Goal: Task Accomplishment & Management: Complete application form

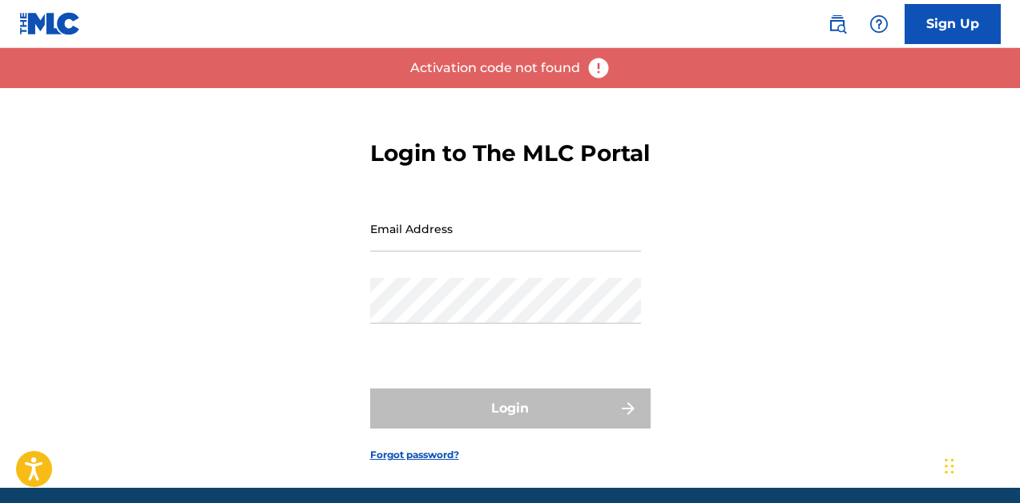
click at [442, 278] on div "Email Address" at bounding box center [505, 242] width 271 height 72
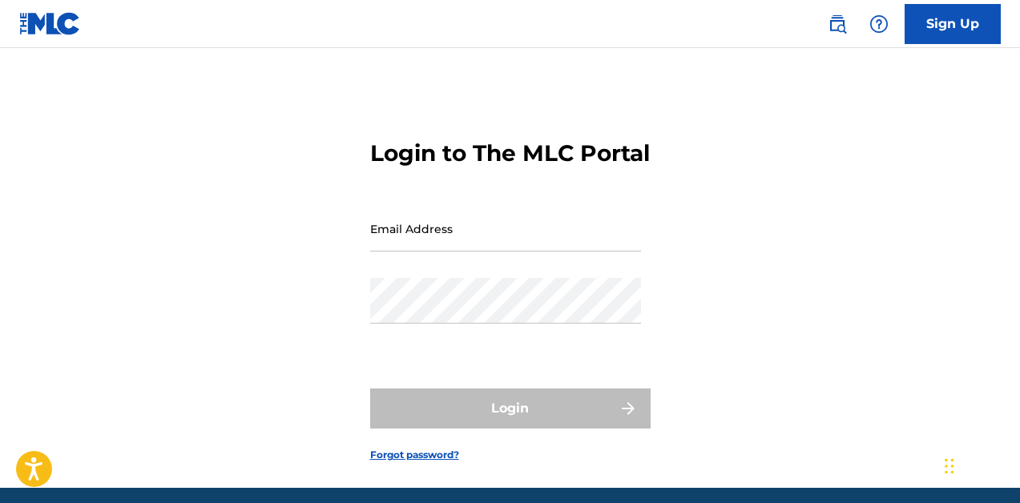
click at [442, 278] on div "Email Address" at bounding box center [505, 242] width 271 height 72
click at [399, 278] on div "Email Address" at bounding box center [505, 242] width 271 height 72
click at [503, 278] on div "Email Address" at bounding box center [505, 242] width 271 height 72
click at [486, 350] on div "Password" at bounding box center [505, 314] width 271 height 72
click at [487, 244] on input "Email Address" at bounding box center [505, 229] width 271 height 46
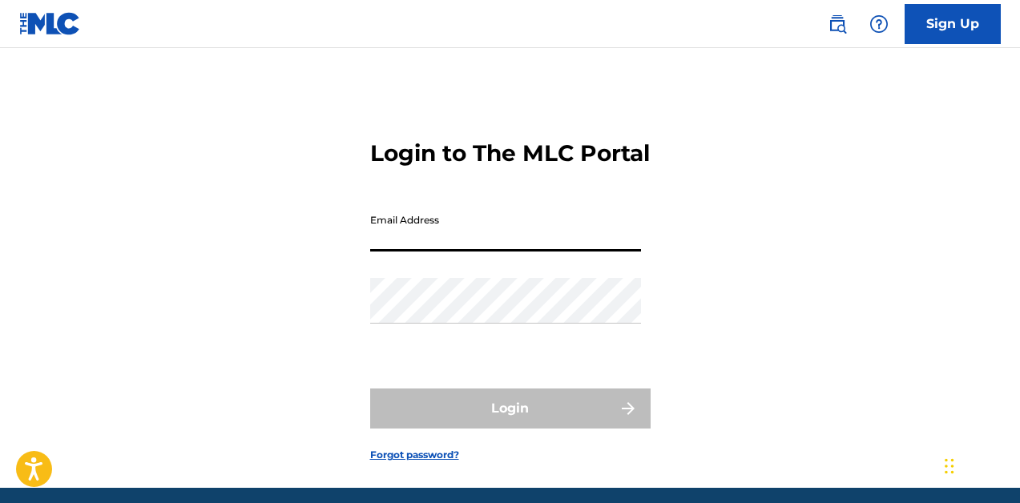
type input "[EMAIL_ADDRESS][DOMAIN_NAME]"
click at [479, 350] on div "Password" at bounding box center [505, 314] width 271 height 72
click at [468, 350] on div "Password" at bounding box center [505, 314] width 271 height 72
click at [461, 350] on div "Password" at bounding box center [505, 314] width 271 height 72
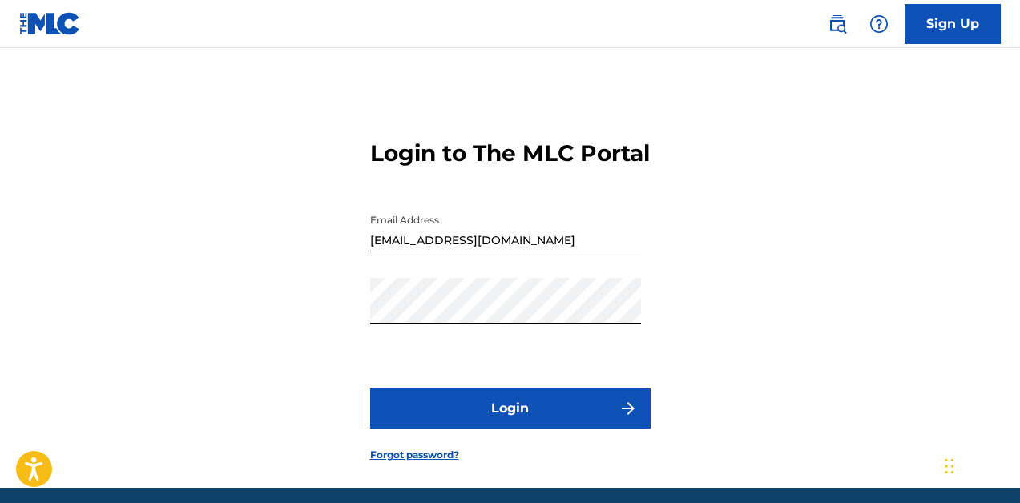
click at [484, 429] on button "Login" at bounding box center [510, 409] width 280 height 40
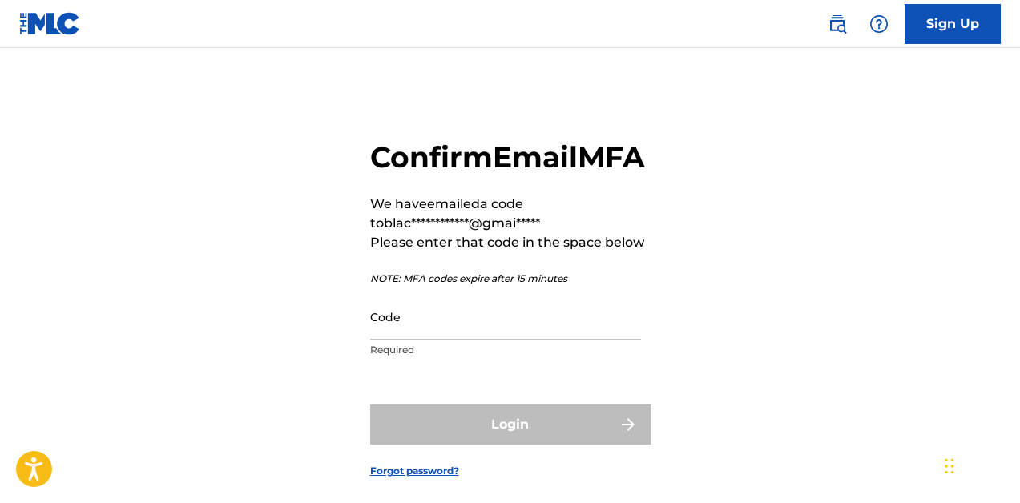
click at [501, 366] on div "Code Required" at bounding box center [505, 330] width 271 height 72
click at [494, 340] on input "Code" at bounding box center [505, 317] width 271 height 46
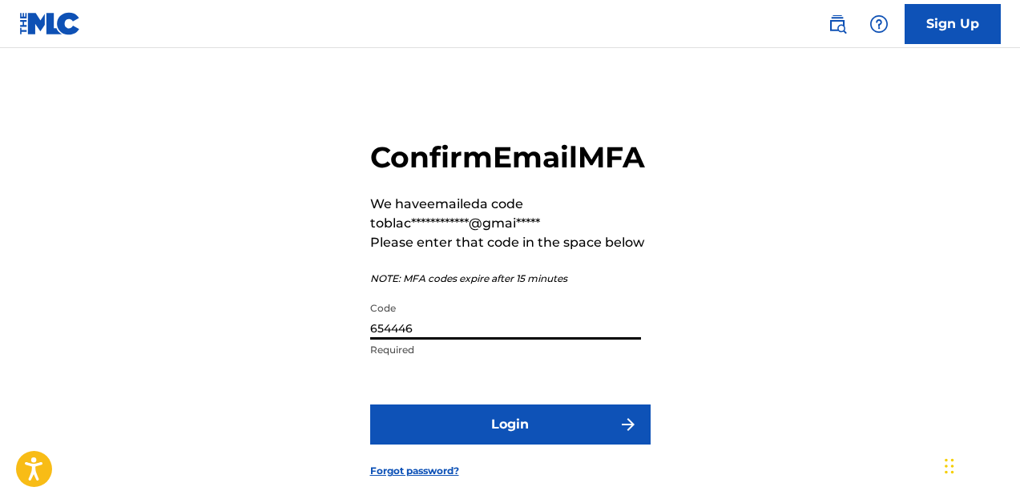
type input "654446"
click at [545, 445] on button "Login" at bounding box center [510, 425] width 280 height 40
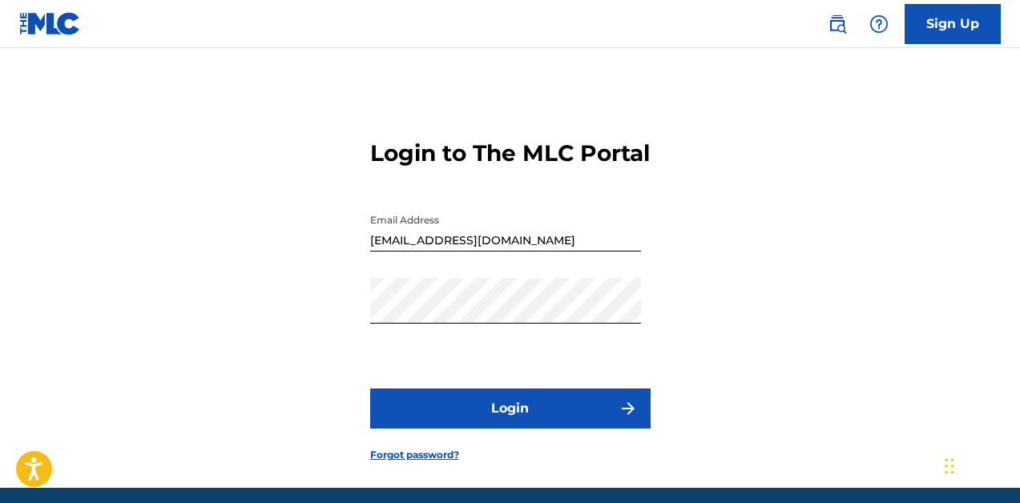
click at [522, 429] on button "Login" at bounding box center [510, 409] width 280 height 40
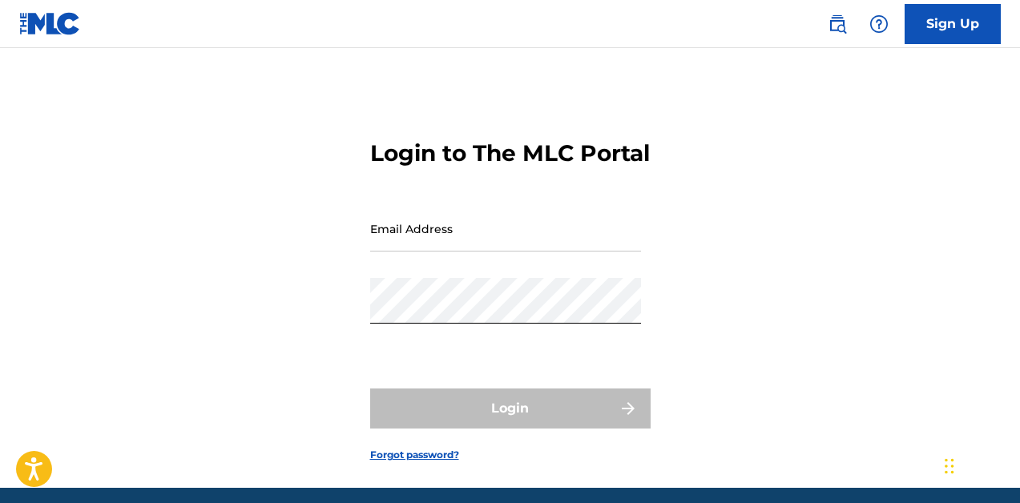
click at [485, 252] on input "Email Address" at bounding box center [505, 229] width 271 height 46
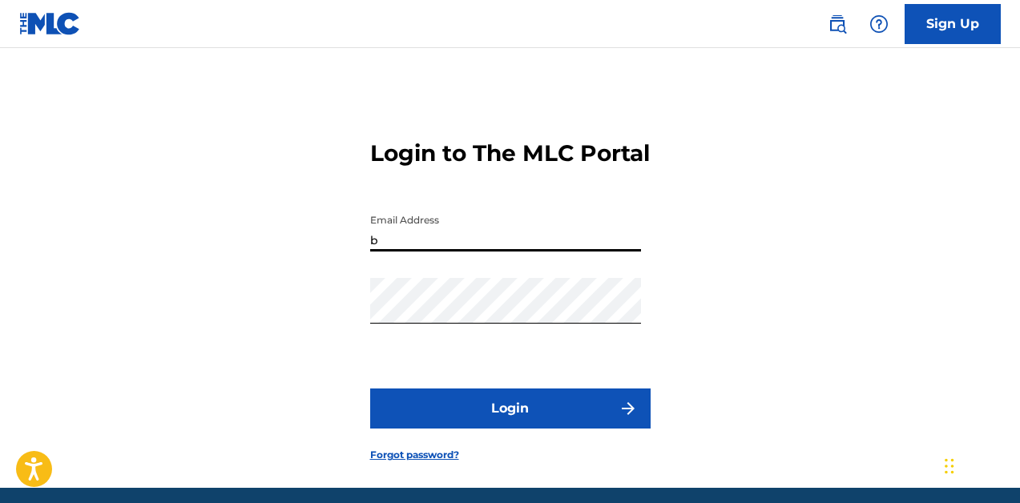
type input "[EMAIL_ADDRESS][DOMAIN_NAME]"
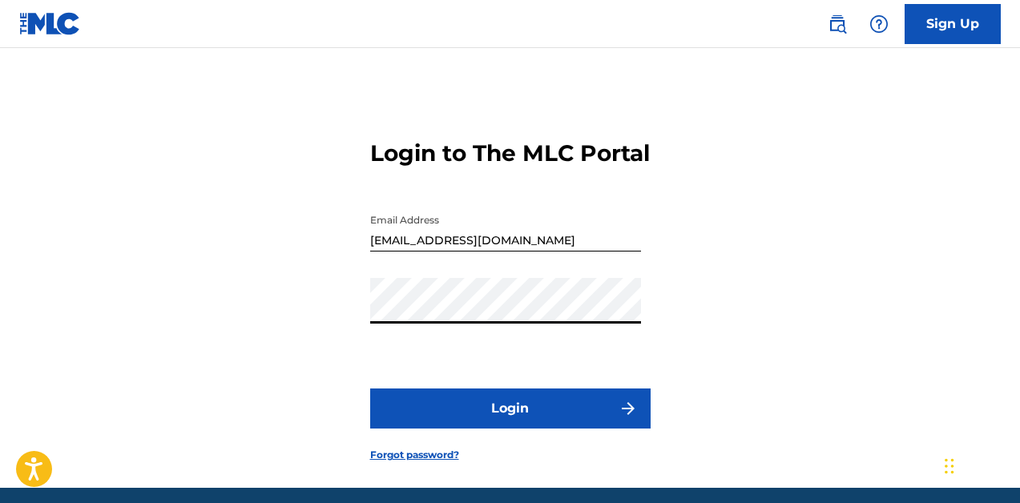
click at [513, 429] on button "Login" at bounding box center [510, 409] width 280 height 40
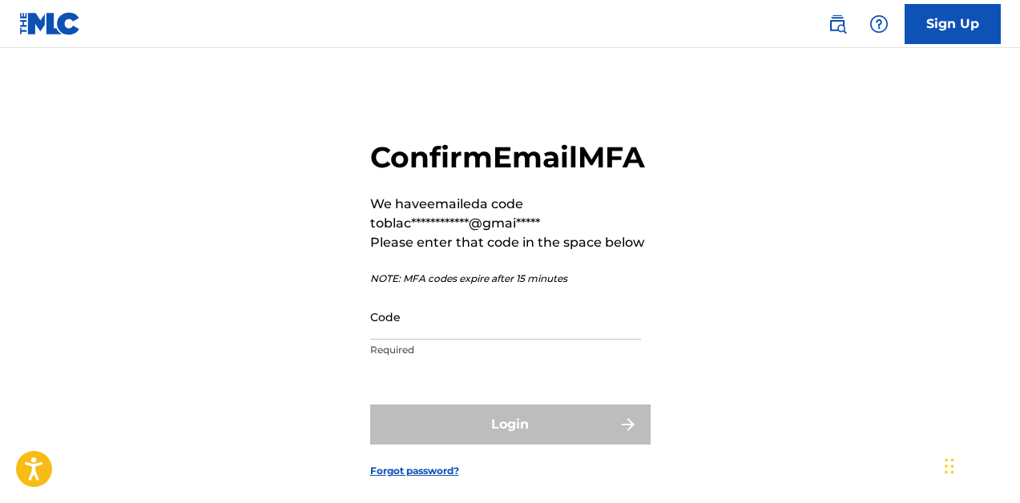
click at [511, 340] on input "Code" at bounding box center [505, 317] width 271 height 46
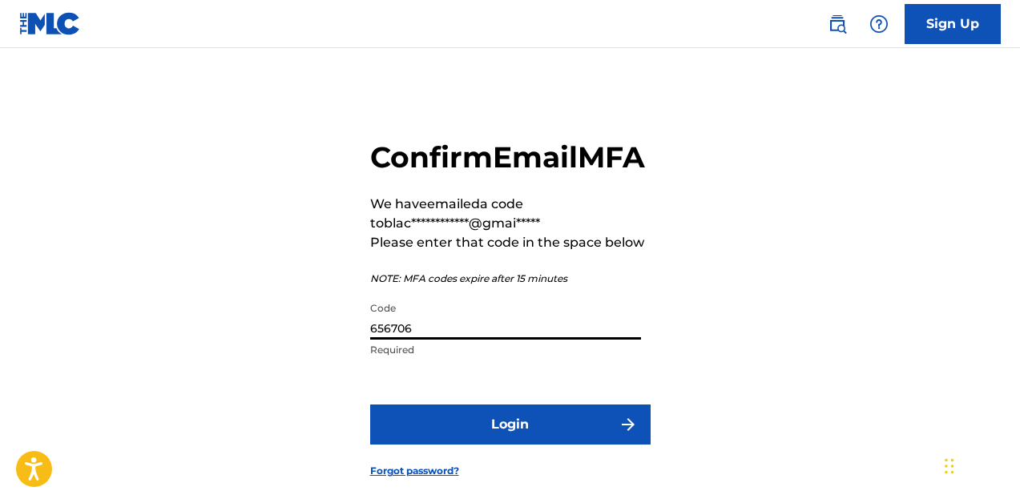
type input "656706"
click at [510, 445] on button "Login" at bounding box center [510, 425] width 280 height 40
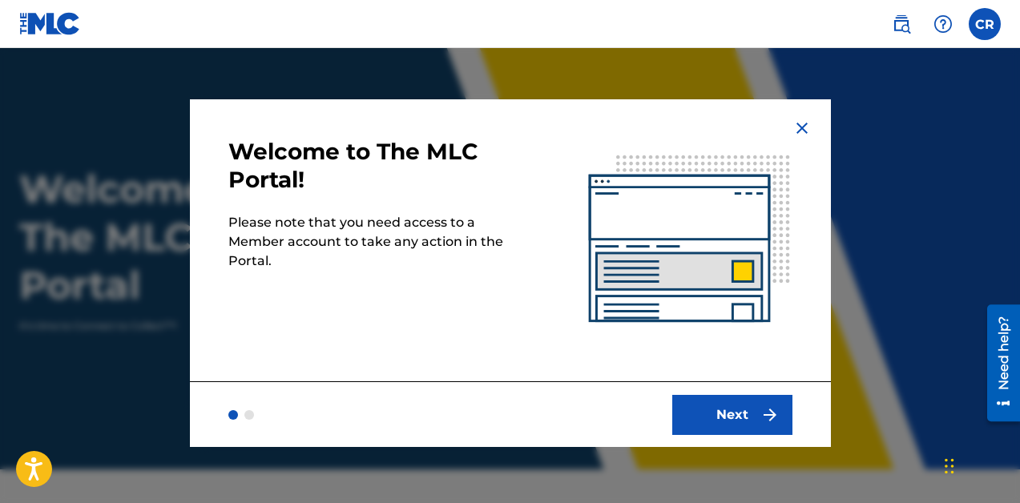
click at [760, 412] on img "submit" at bounding box center [769, 414] width 19 height 19
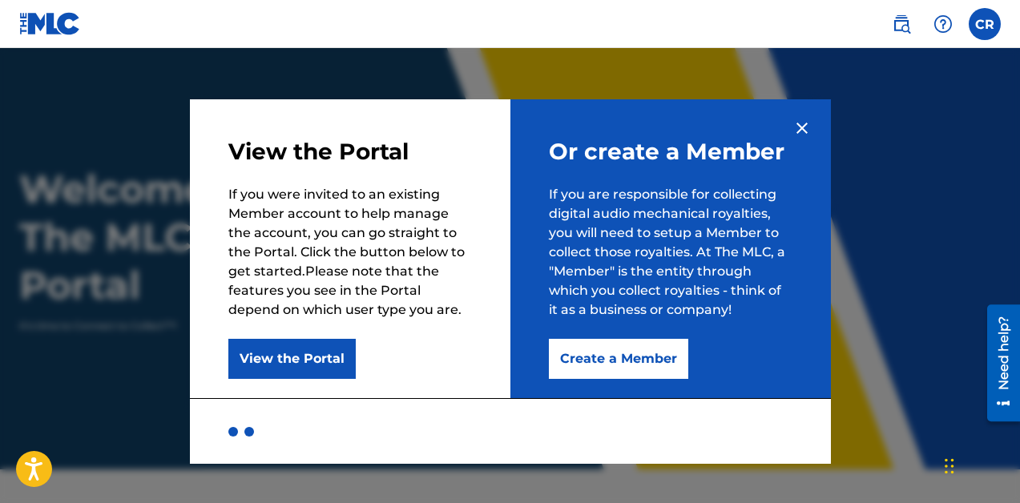
click at [576, 355] on button "Create a Member" at bounding box center [618, 359] width 139 height 40
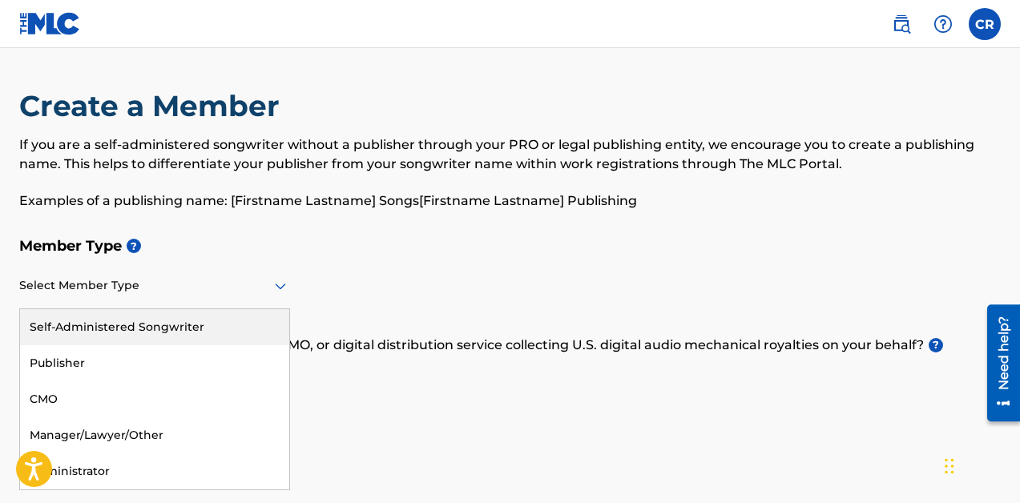
click at [245, 286] on div at bounding box center [154, 286] width 271 height 20
click at [184, 321] on div "Self-Administered Songwriter" at bounding box center [154, 327] width 269 height 36
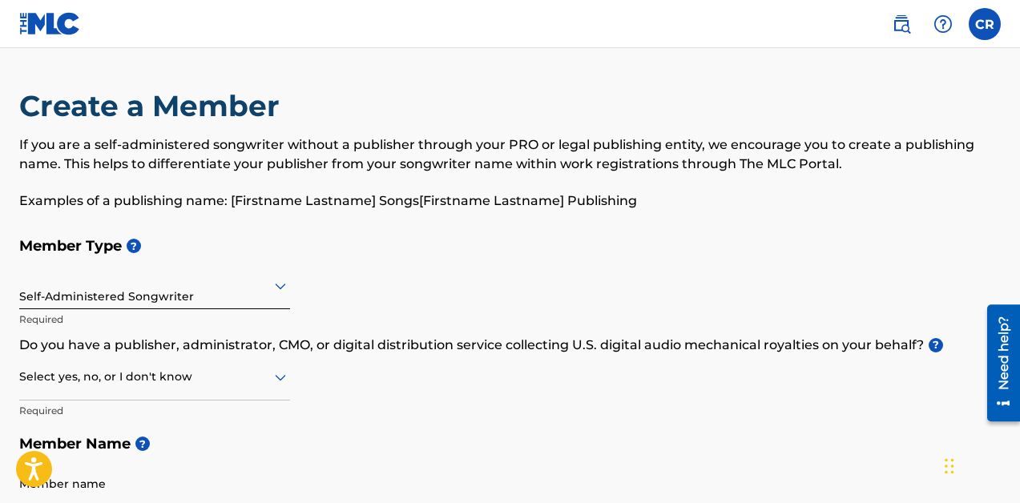
click at [382, 275] on div "Member Type ? Self-Administered Songwriter Required Do you have a publisher, ad…" at bounding box center [510, 381] width 982 height 304
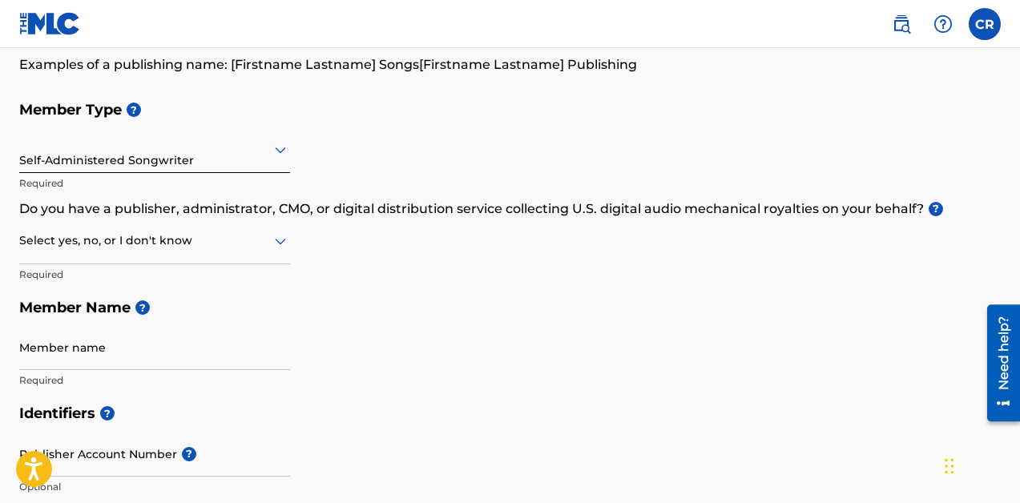
scroll to position [192, 0]
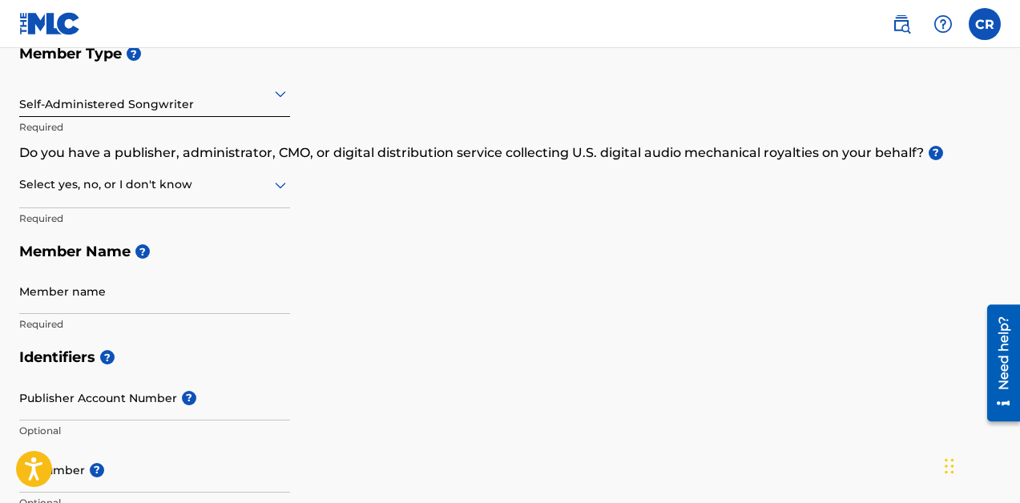
click at [134, 300] on input "Member name" at bounding box center [154, 291] width 271 height 46
type input "[PERSON_NAME]"
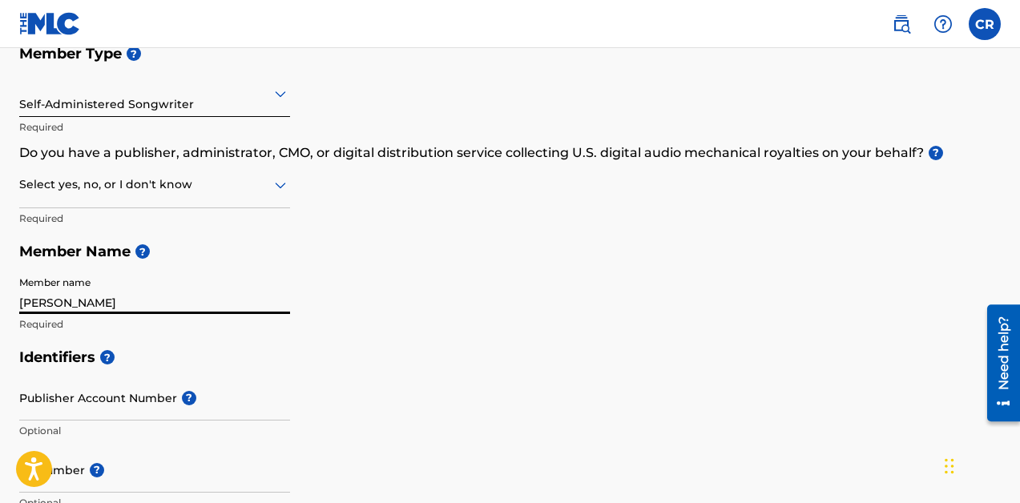
type input "[STREET_ADDRESS]"
click at [127, 411] on input "Publisher Account Number ?" at bounding box center [154, 398] width 271 height 46
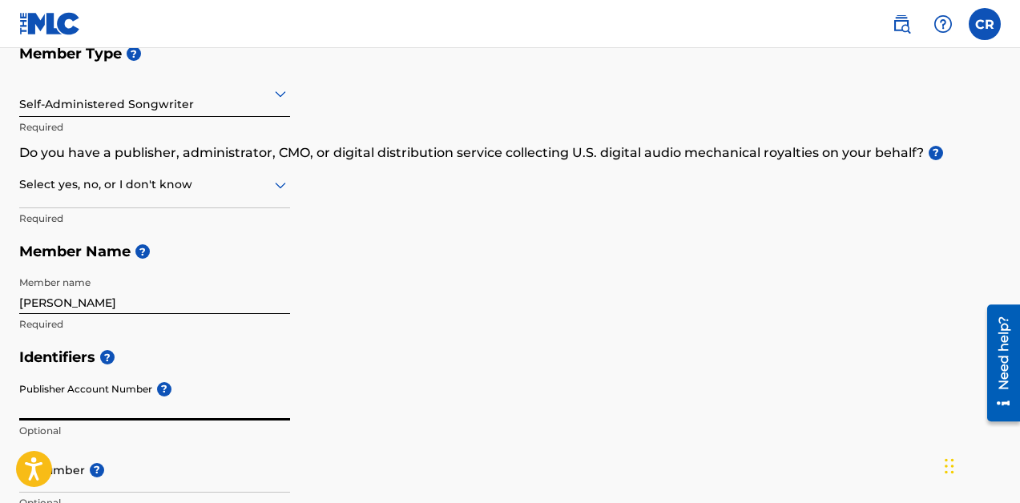
click at [471, 410] on div "Identifiers ? Publisher Account Number ? Optional IPI Number ? Optional ISNI Op…" at bounding box center [510, 466] width 982 height 251
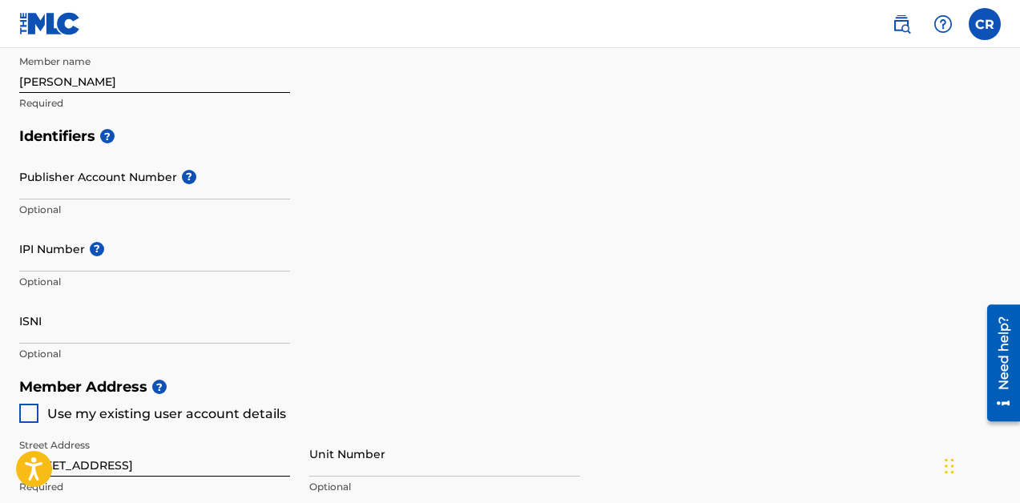
scroll to position [417, 0]
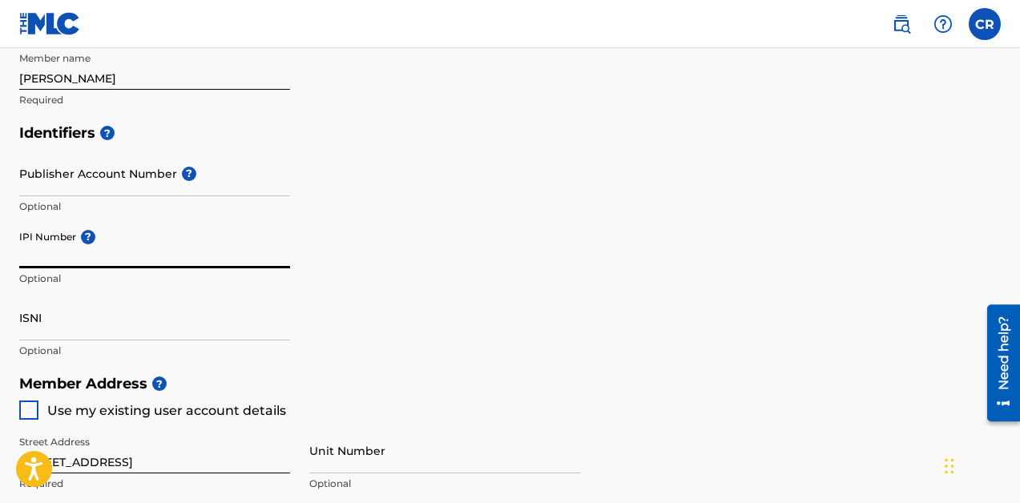
click at [156, 248] on input "IPI Number ?" at bounding box center [154, 246] width 271 height 46
click at [122, 327] on input "ISNI" at bounding box center [154, 318] width 271 height 46
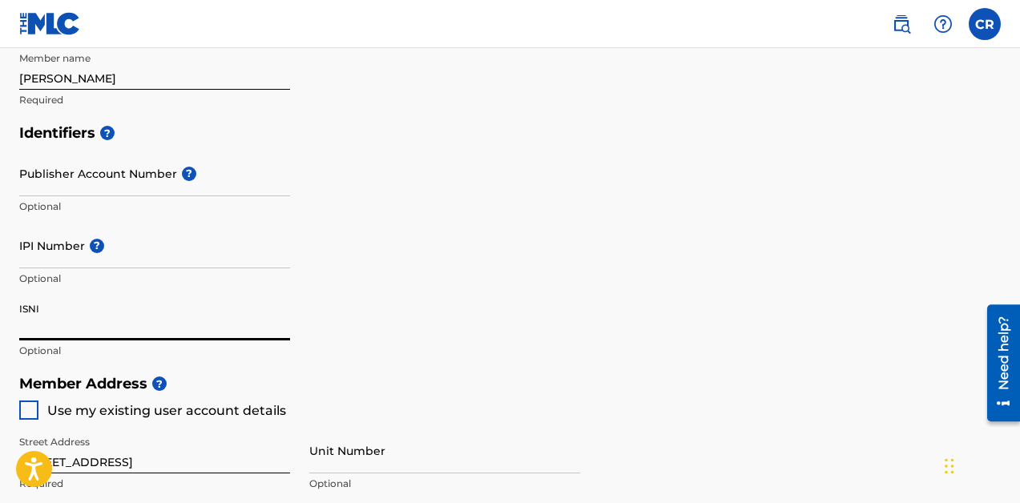
click at [148, 255] on input "IPI Number ?" at bounding box center [154, 246] width 271 height 46
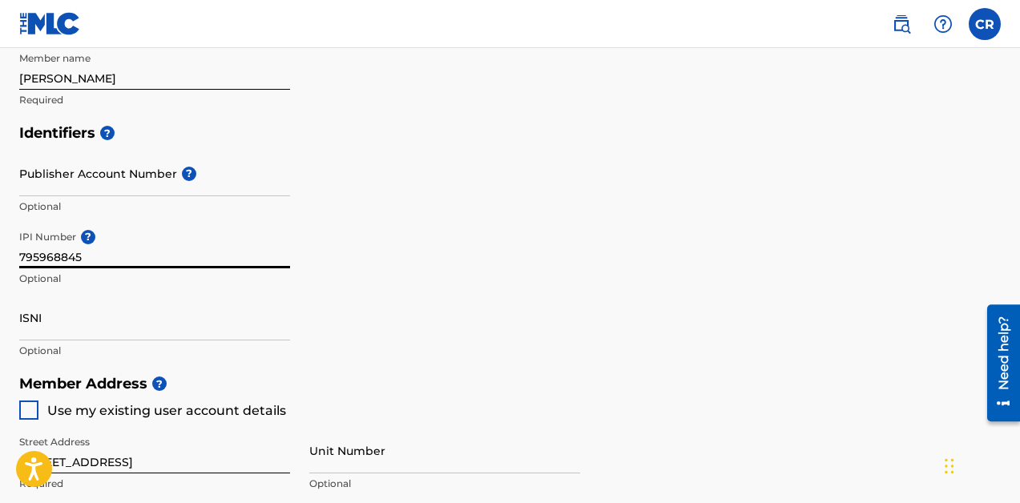
type input "795968845"
click at [28, 404] on div at bounding box center [28, 410] width 19 height 19
type input "[GEOGRAPHIC_DATA]"
type input "90802"
type input "562"
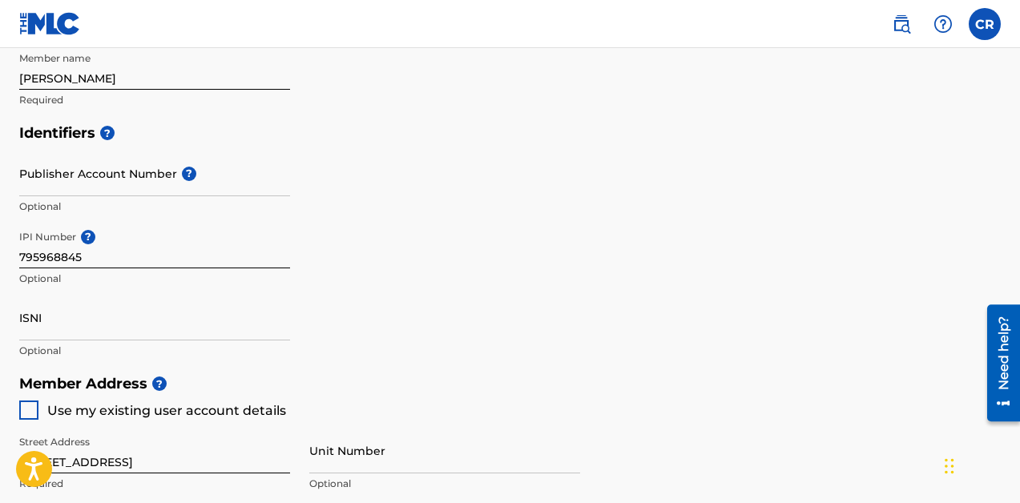
type input "2005905"
type input "[EMAIL_ADDRESS][DOMAIN_NAME]"
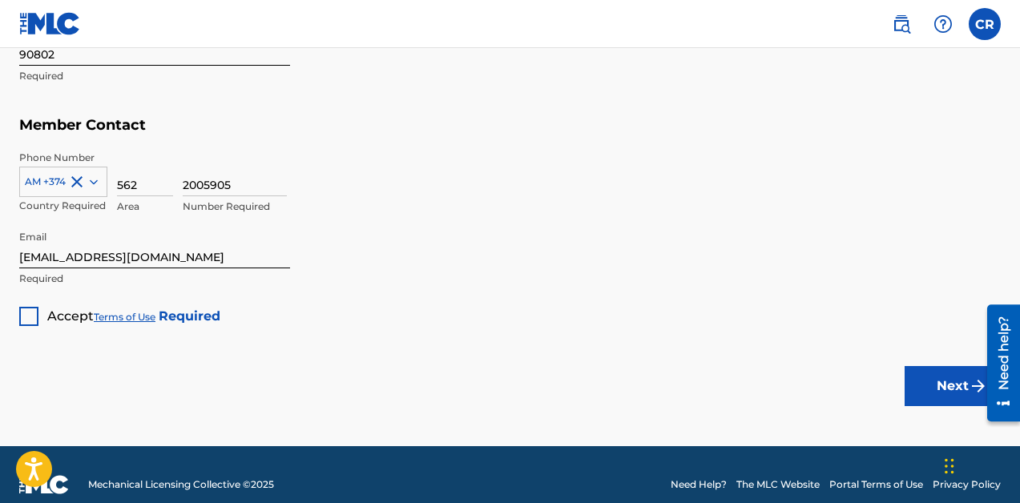
scroll to position [1048, 0]
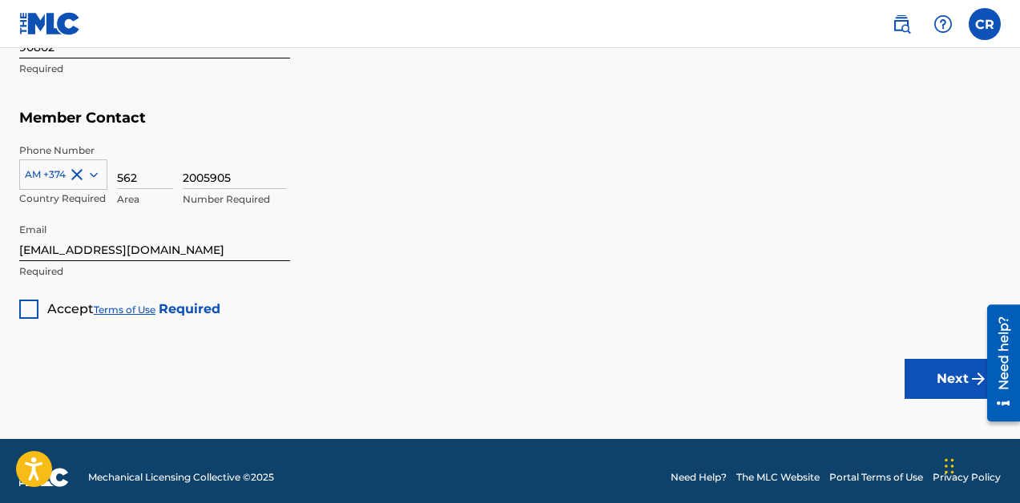
click at [28, 310] on div at bounding box center [28, 309] width 19 height 19
click at [972, 384] on img "submit" at bounding box center [978, 378] width 19 height 19
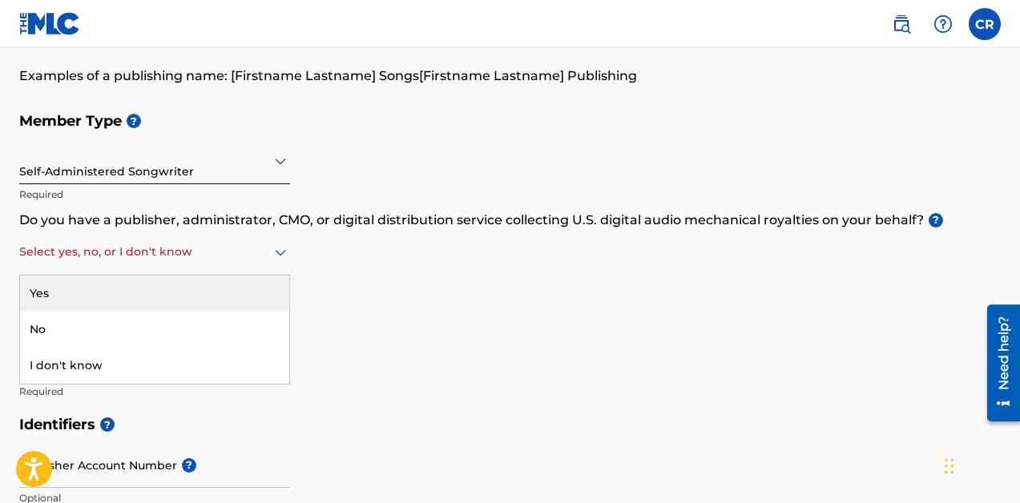
click at [99, 260] on div at bounding box center [154, 252] width 271 height 20
click at [50, 292] on div "Yes" at bounding box center [154, 294] width 269 height 36
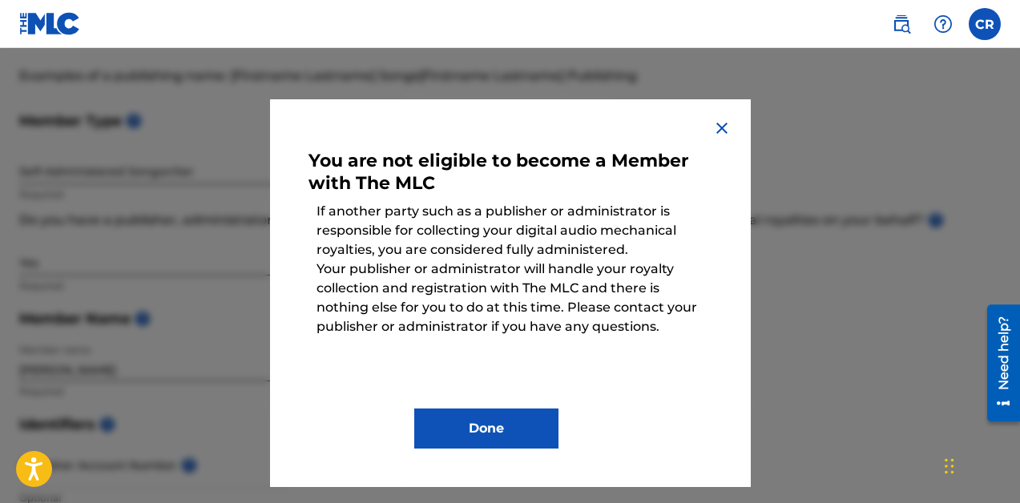
click at [721, 123] on img at bounding box center [721, 128] width 19 height 19
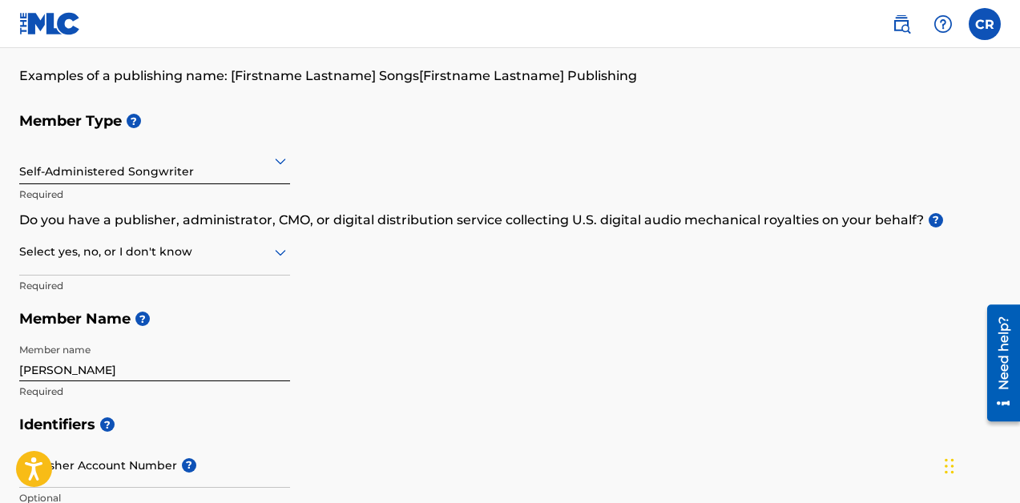
click at [84, 264] on div "Select yes, no, or I don't know" at bounding box center [154, 253] width 271 height 46
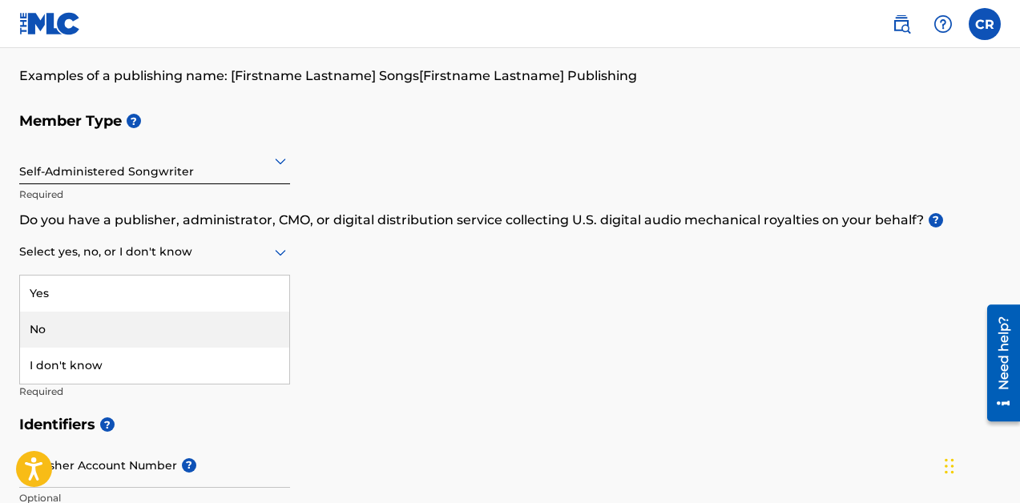
click at [63, 324] on div "No" at bounding box center [154, 330] width 269 height 36
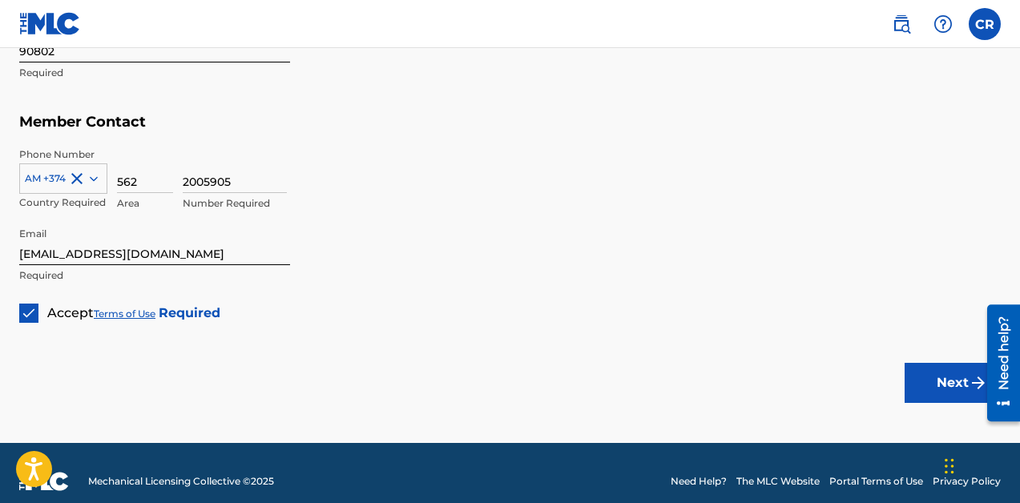
scroll to position [1061, 0]
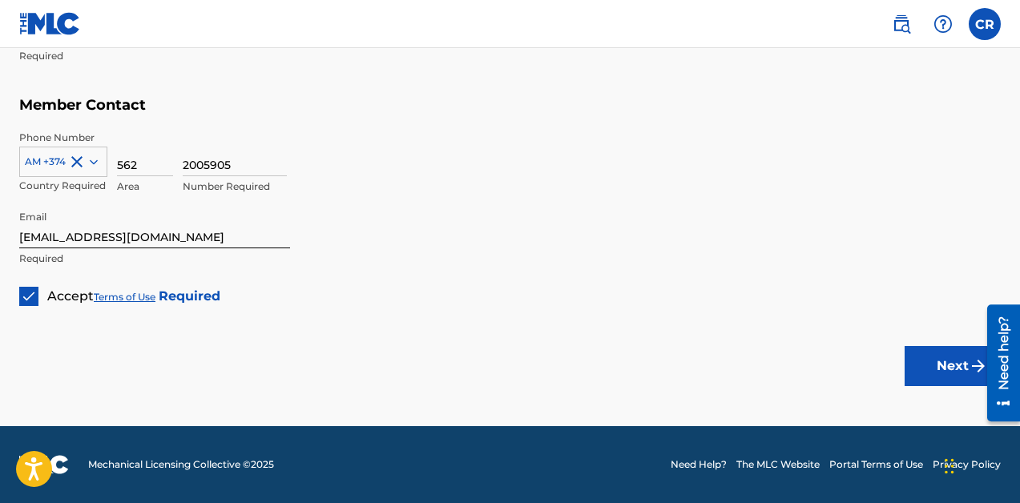
click at [957, 362] on button "Next" at bounding box center [953, 366] width 96 height 40
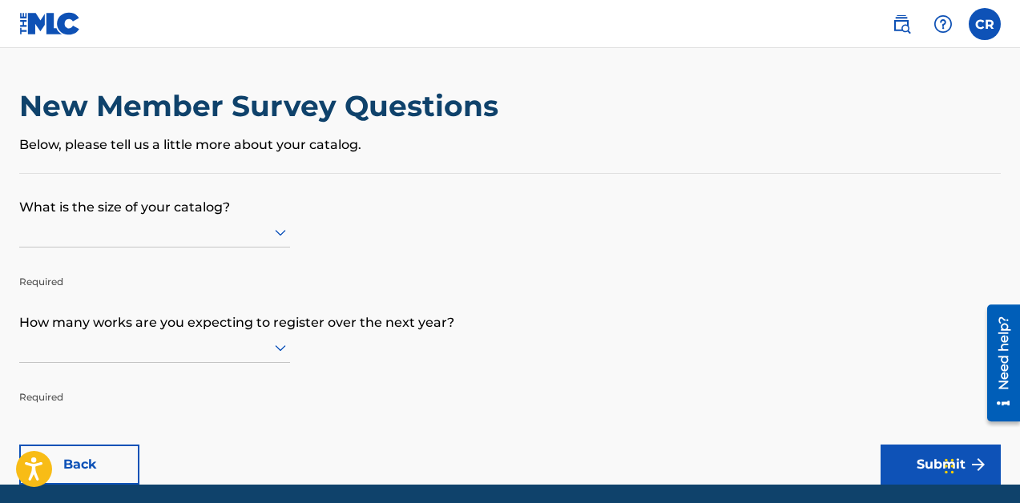
click at [279, 230] on icon at bounding box center [280, 232] width 19 height 19
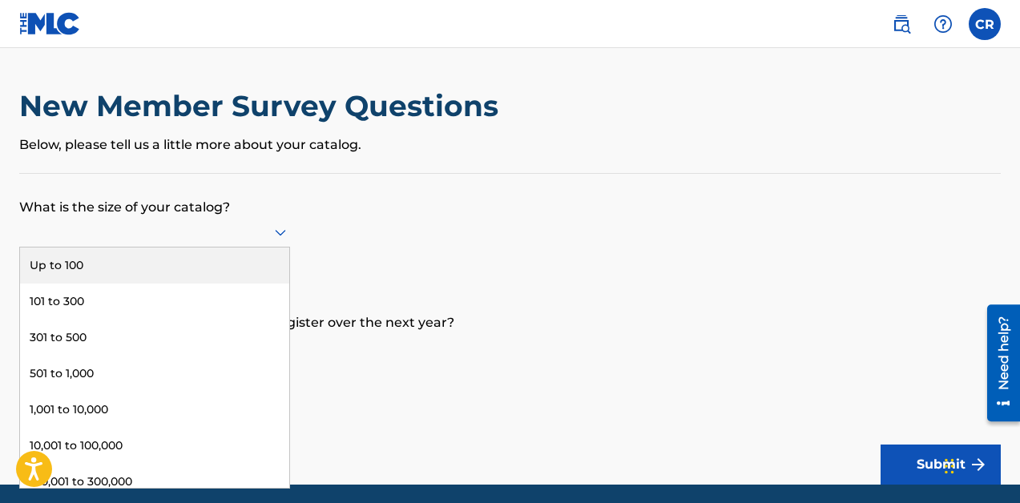
click at [73, 265] on div "Up to 100" at bounding box center [154, 266] width 269 height 36
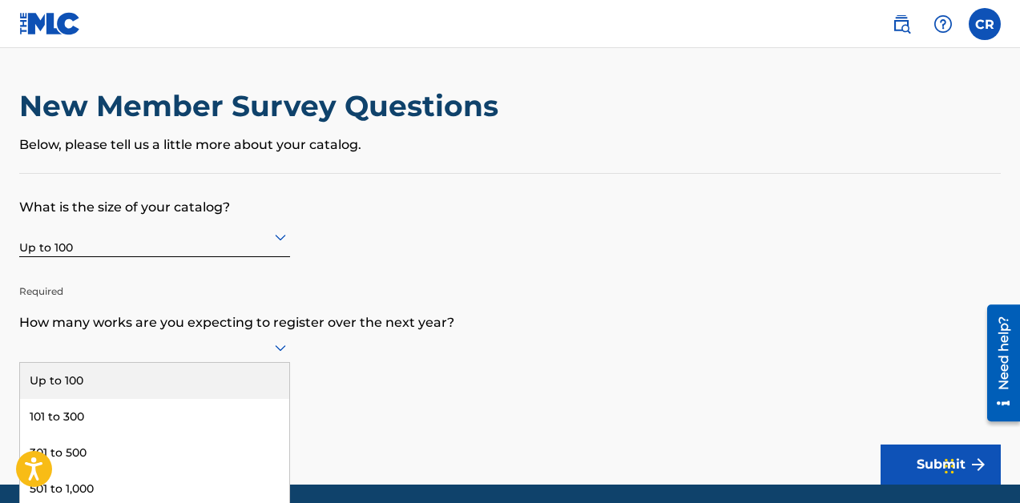
scroll to position [58, 0]
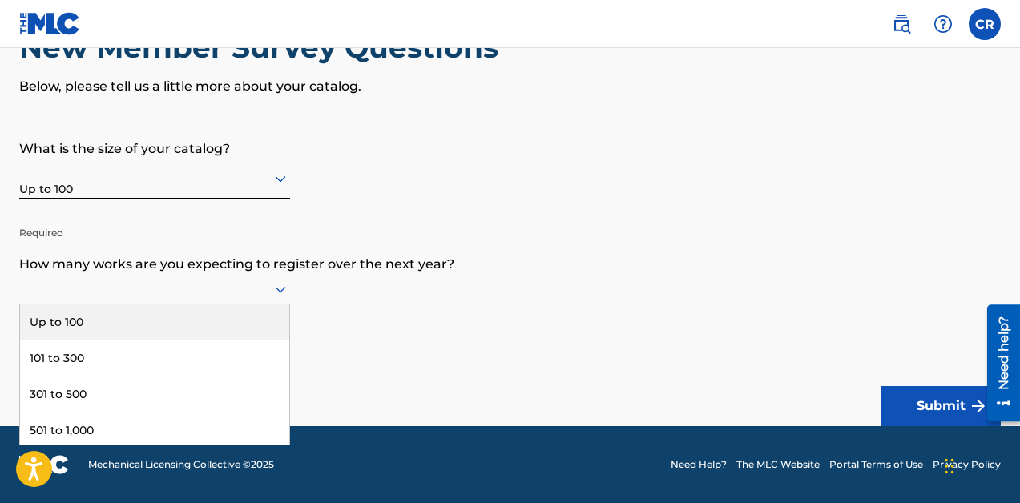
click at [272, 305] on div "Up to 100, 1 of 9. 9 results available. Use Up and Down to choose options, pres…" at bounding box center [154, 289] width 271 height 30
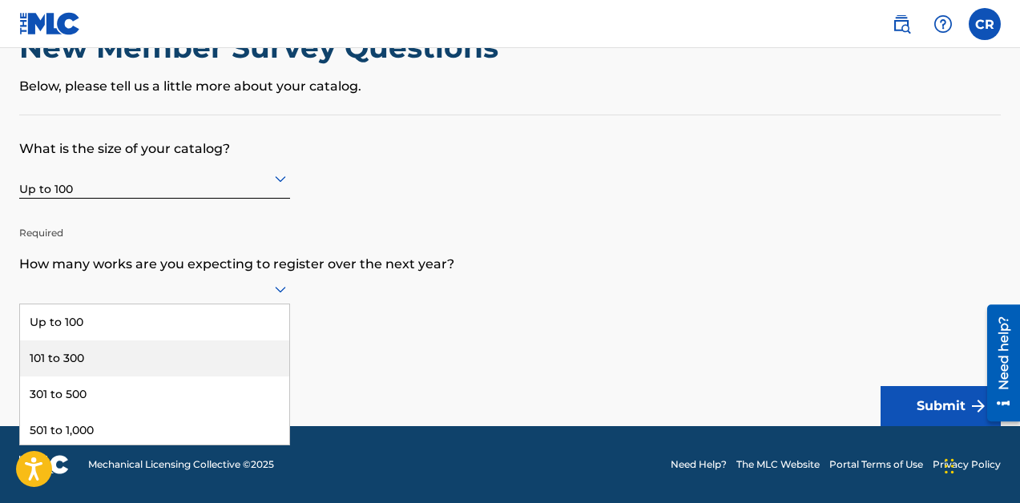
click at [63, 361] on div "101 to 300" at bounding box center [154, 359] width 269 height 36
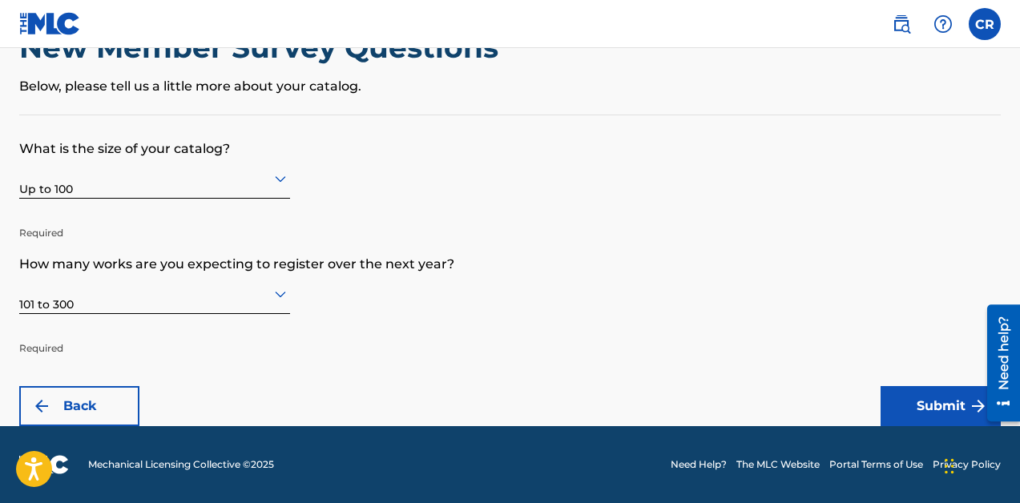
click at [938, 409] on button "Submit" at bounding box center [941, 406] width 120 height 40
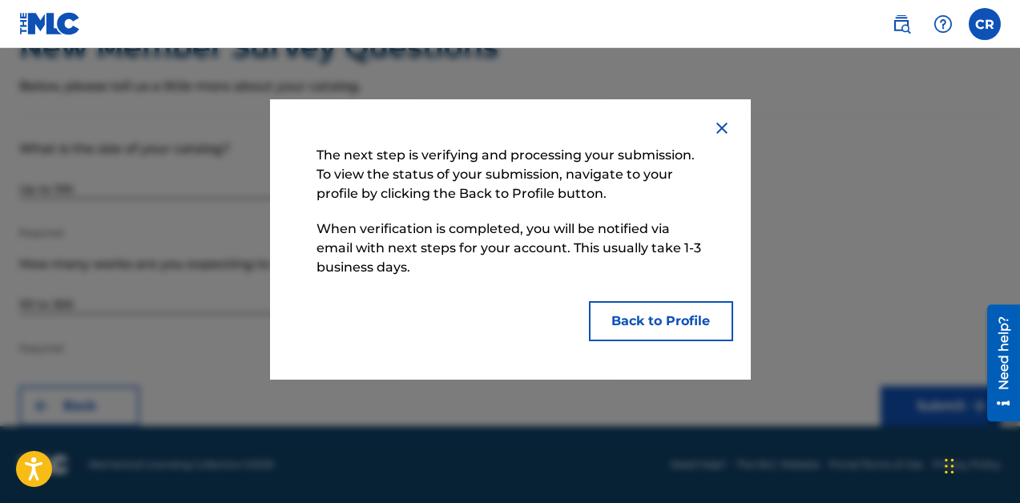
click at [672, 309] on button "Back to Profile" at bounding box center [661, 321] width 144 height 40
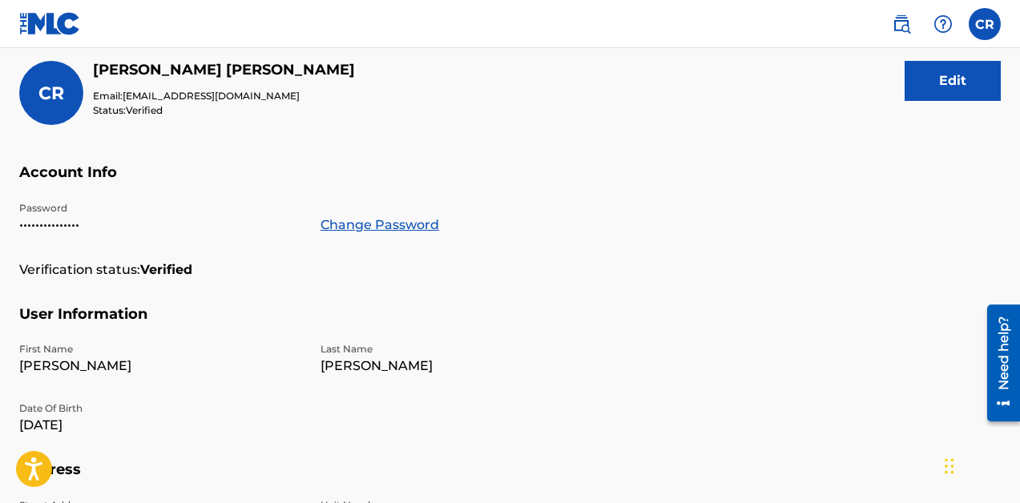
scroll to position [159, 0]
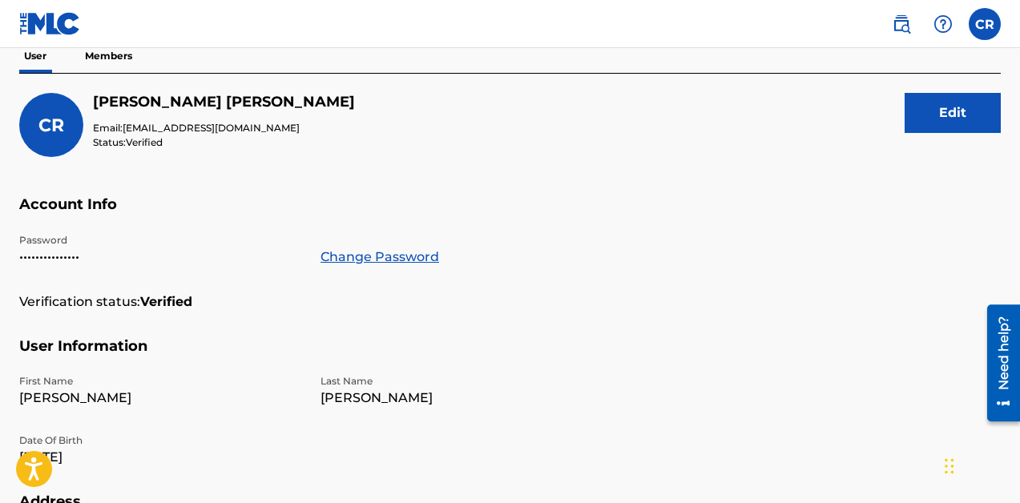
click at [54, 244] on p "Password" at bounding box center [160, 240] width 282 height 14
click at [379, 260] on link "Change Password" at bounding box center [380, 257] width 119 height 19
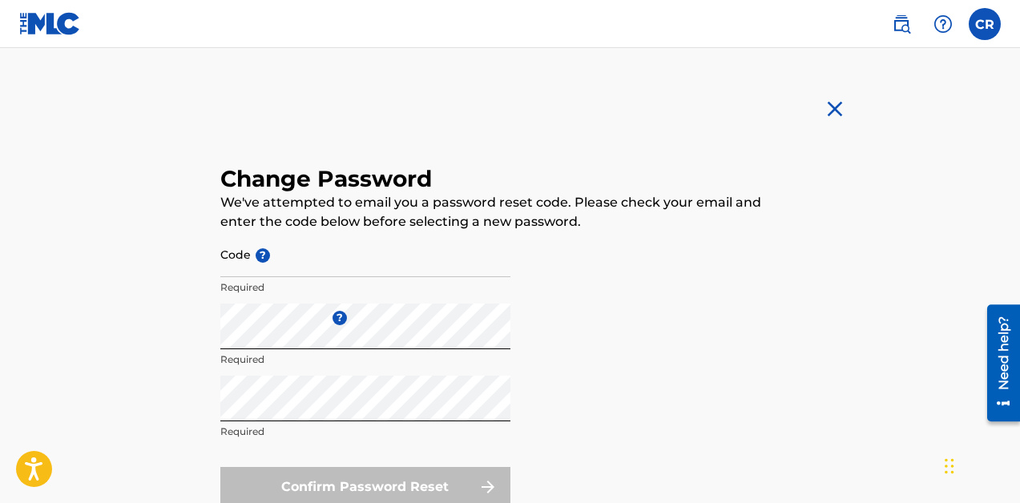
click at [946, 212] on div "CR CR [PERSON_NAME] [EMAIL_ADDRESS][DOMAIN_NAME] Notification Preferences Profi…" at bounding box center [510, 337] width 1020 height 674
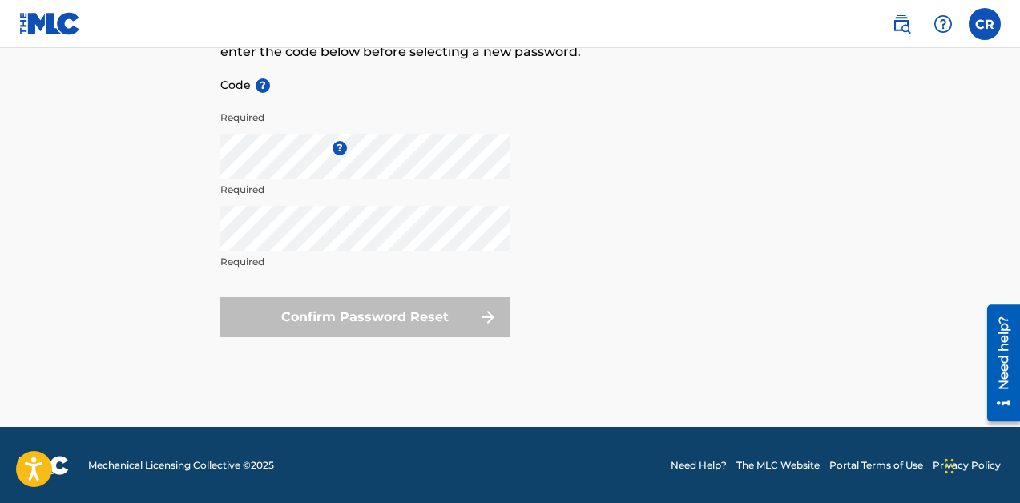
scroll to position [171, 0]
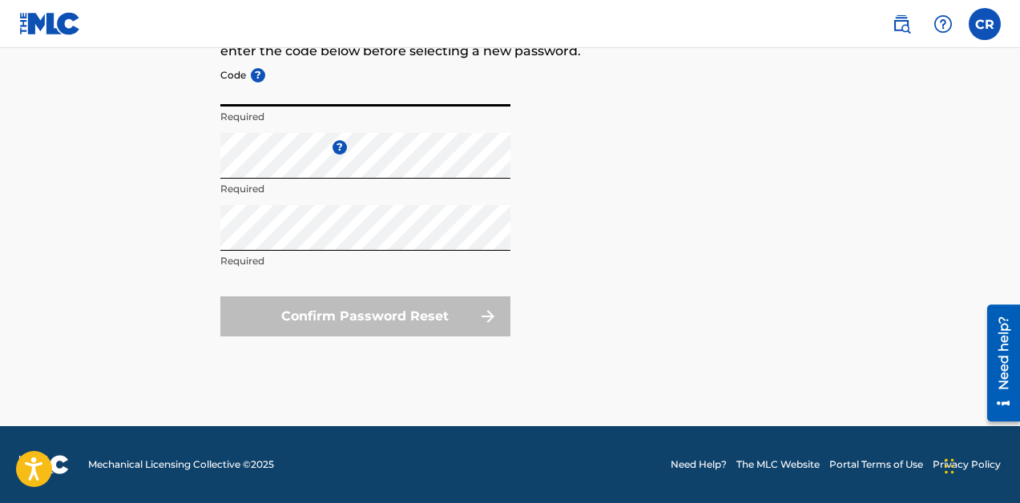
click at [321, 91] on input "Code ?" at bounding box center [365, 84] width 290 height 46
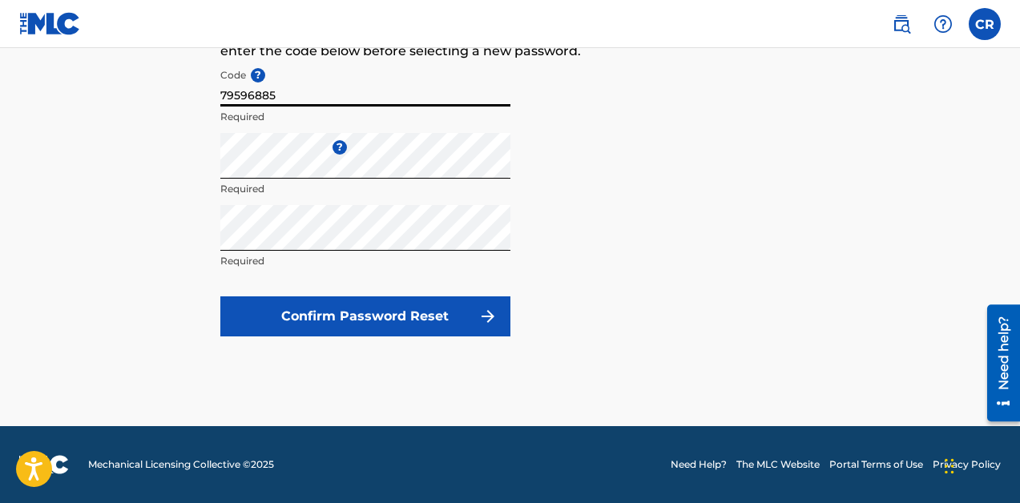
click at [381, 312] on button "Confirm Password Reset" at bounding box center [365, 317] width 290 height 40
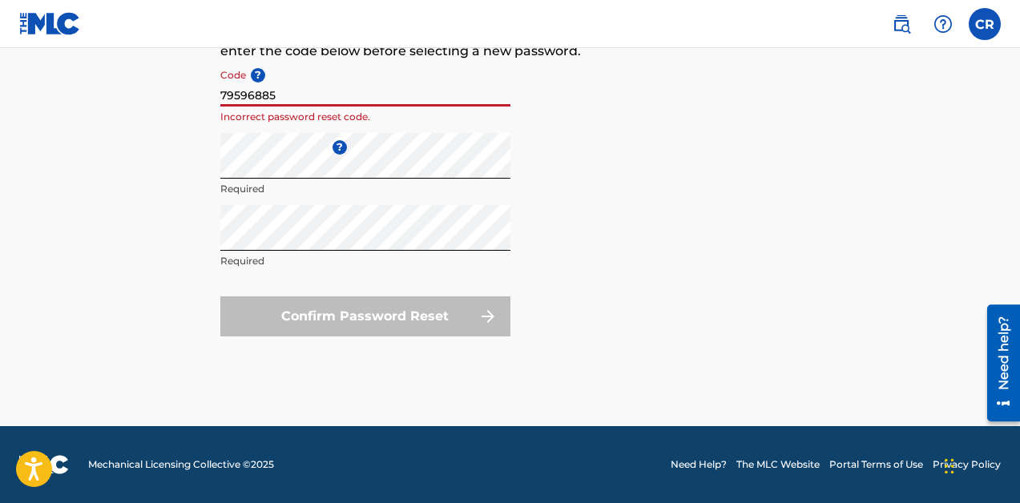
click at [309, 97] on input "79596885" at bounding box center [365, 84] width 290 height 46
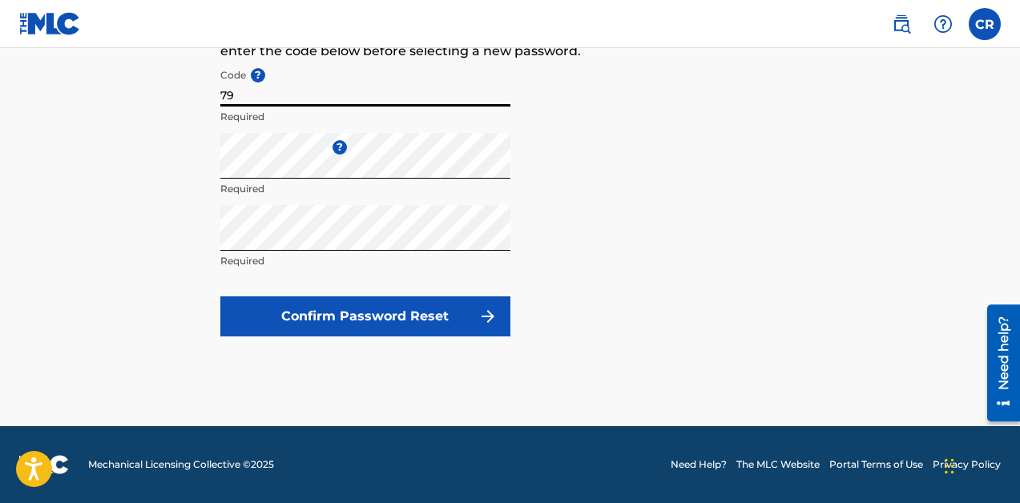
type input "7"
type input "490d37dd8e5b478953982b28do8462"
click at [418, 325] on button "Confirm Password Reset" at bounding box center [365, 317] width 290 height 40
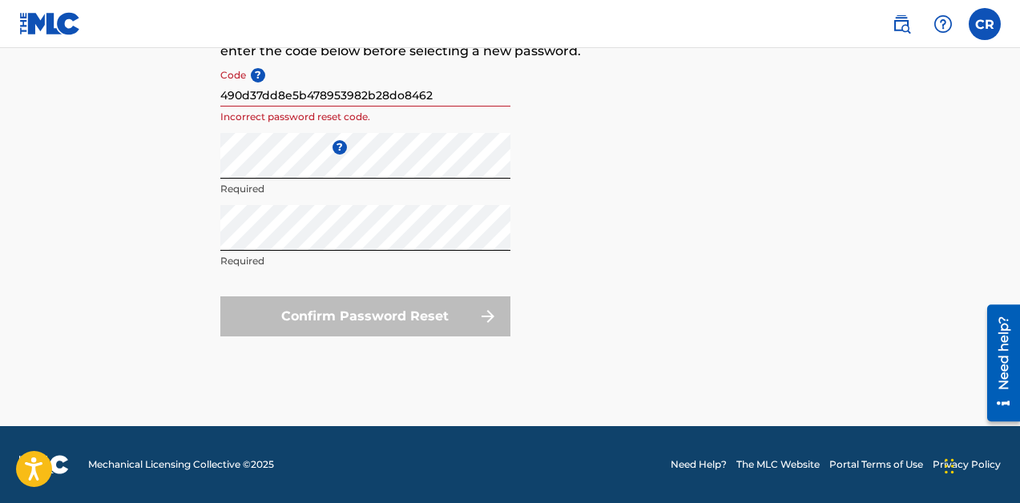
click at [733, 315] on form "Code ? 490d37dd8e5b478953982b28do8462 Incorrect password reset code. Enter a ne…" at bounding box center [509, 199] width 579 height 276
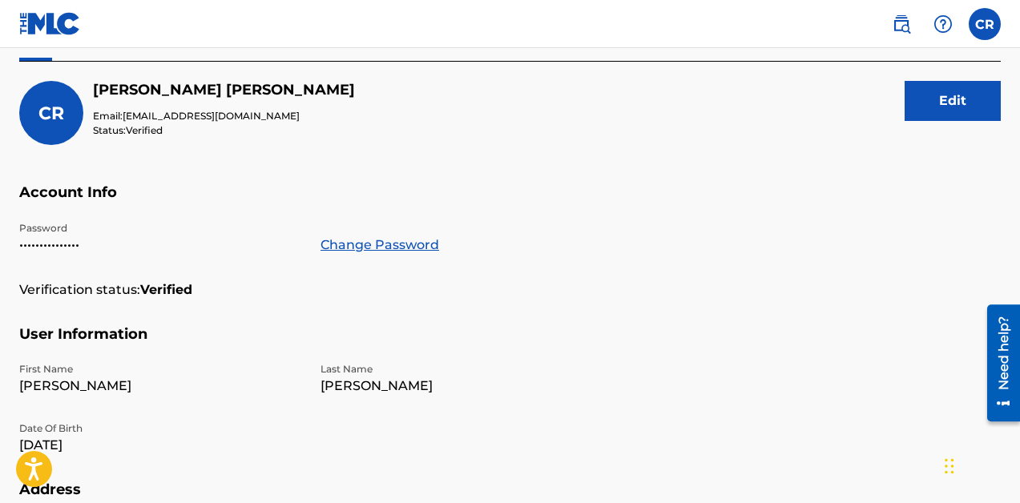
scroll to position [159, 0]
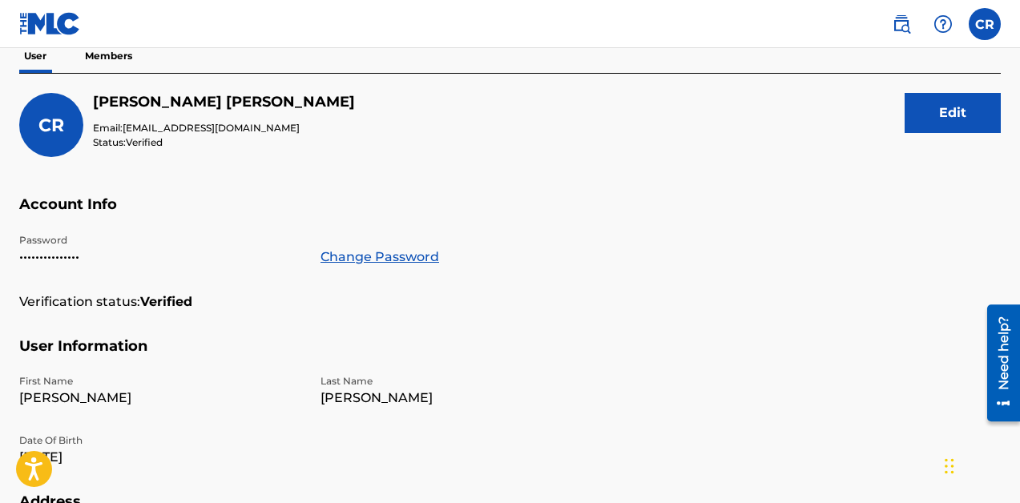
click at [58, 131] on span "CR" at bounding box center [51, 126] width 26 height 22
click at [108, 54] on p "Members" at bounding box center [108, 56] width 57 height 34
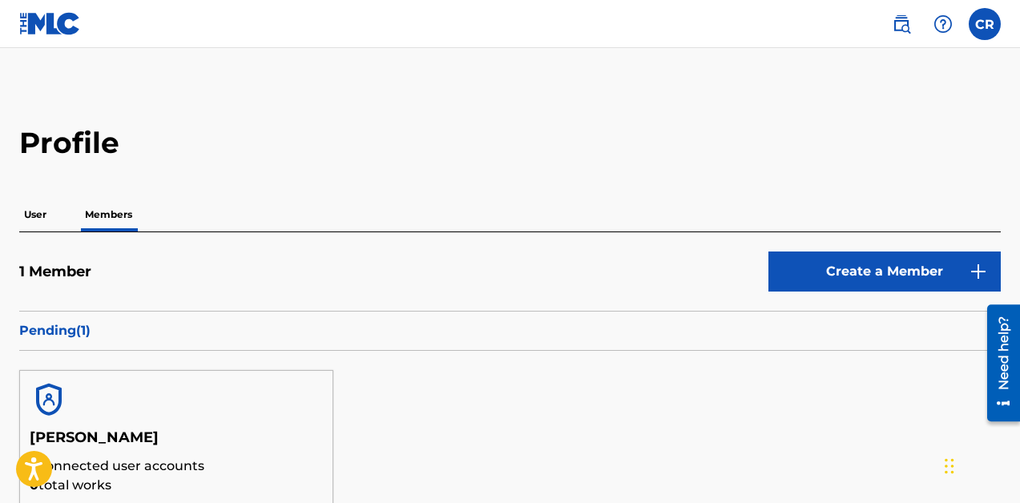
click at [311, 136] on h2 "Profile" at bounding box center [510, 143] width 982 height 36
click at [522, 201] on div "User Members" at bounding box center [510, 215] width 982 height 34
click at [981, 265] on img at bounding box center [978, 271] width 19 height 19
click at [33, 220] on p "User" at bounding box center [35, 215] width 32 height 34
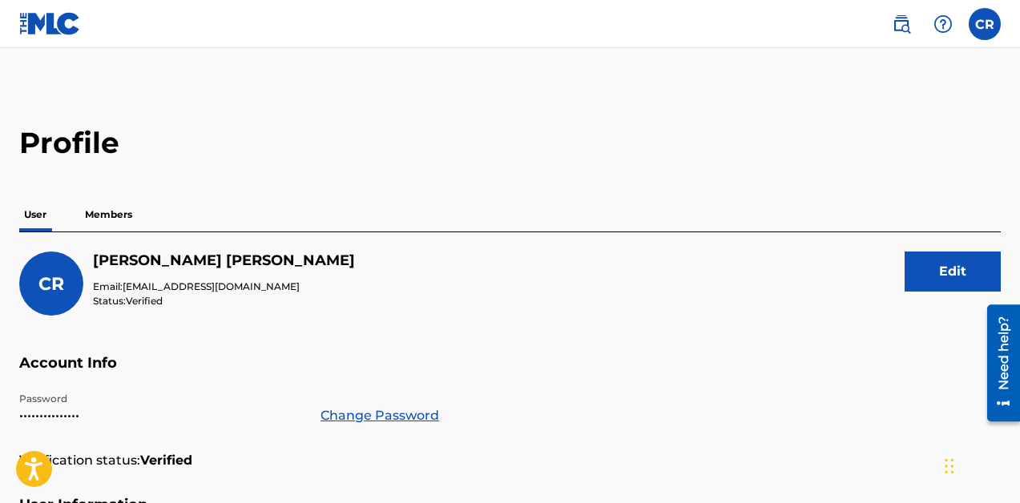
click at [434, 323] on div "CR [PERSON_NAME] Email: [EMAIL_ADDRESS][DOMAIN_NAME] Status: Verified Edit" at bounding box center [510, 303] width 982 height 103
click at [56, 19] on img at bounding box center [50, 23] width 62 height 23
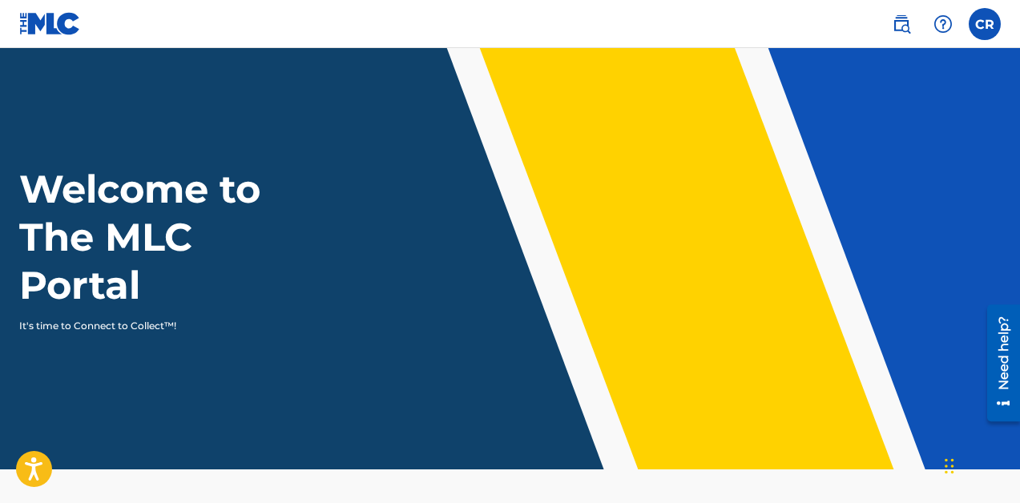
click at [575, 324] on div "Welcome to The MLC Portal It's time to Connect to Collect™!" at bounding box center [510, 249] width 1020 height 168
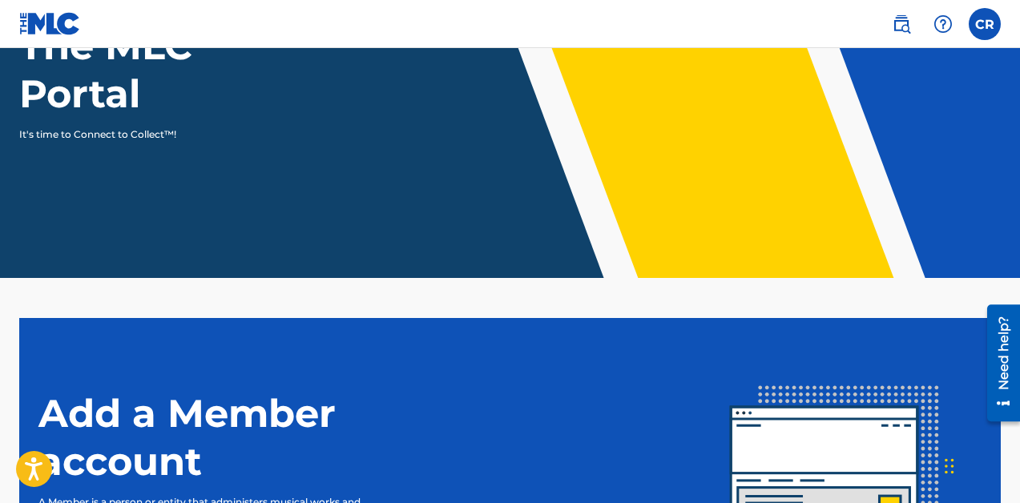
scroll to position [192, 0]
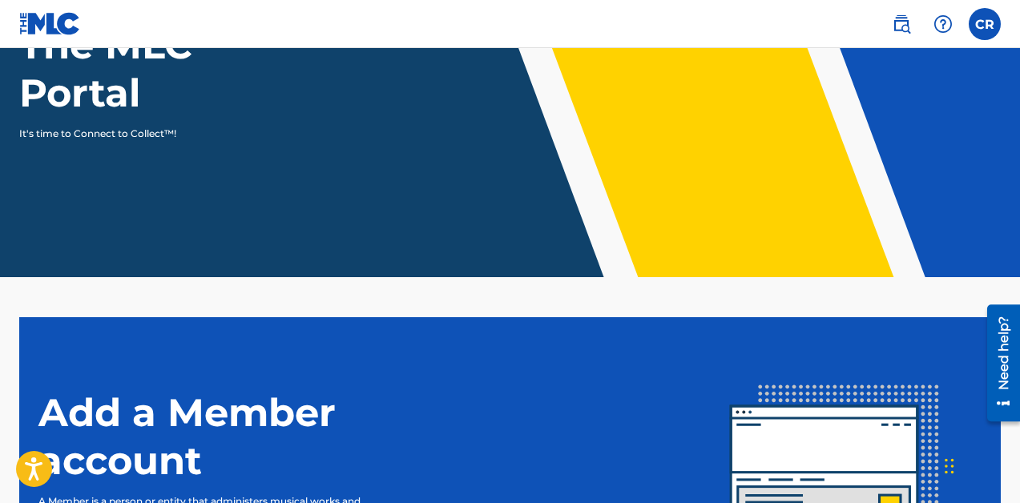
click at [896, 26] on img at bounding box center [901, 23] width 19 height 19
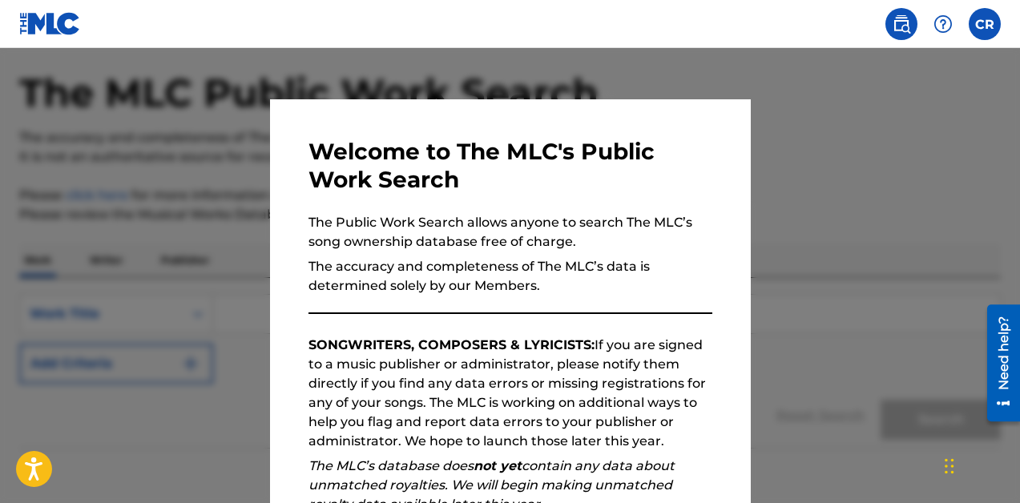
scroll to position [64, 0]
click at [629, 462] on em "The MLC’s database does not yet contain any data about unmatched royalties. We …" at bounding box center [492, 485] width 366 height 54
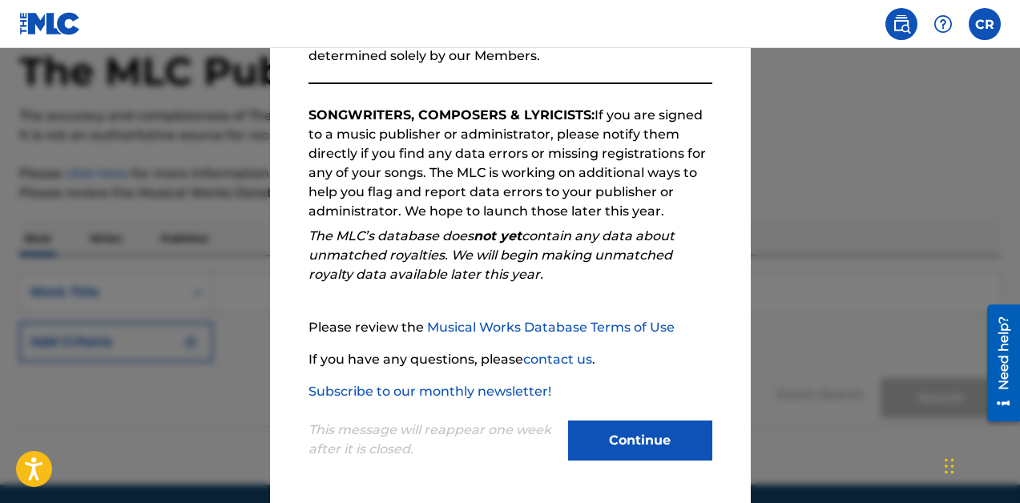
scroll to position [96, 0]
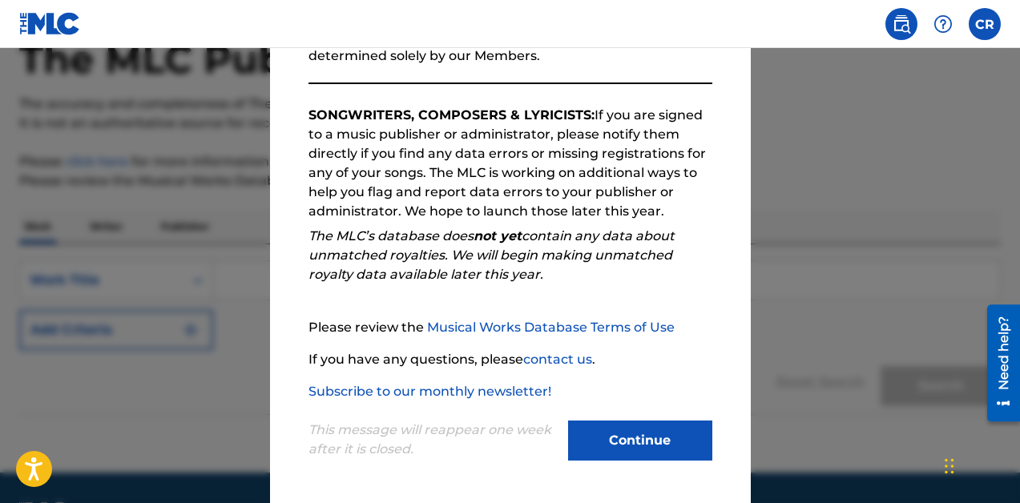
click at [650, 427] on button "Continue" at bounding box center [640, 441] width 144 height 40
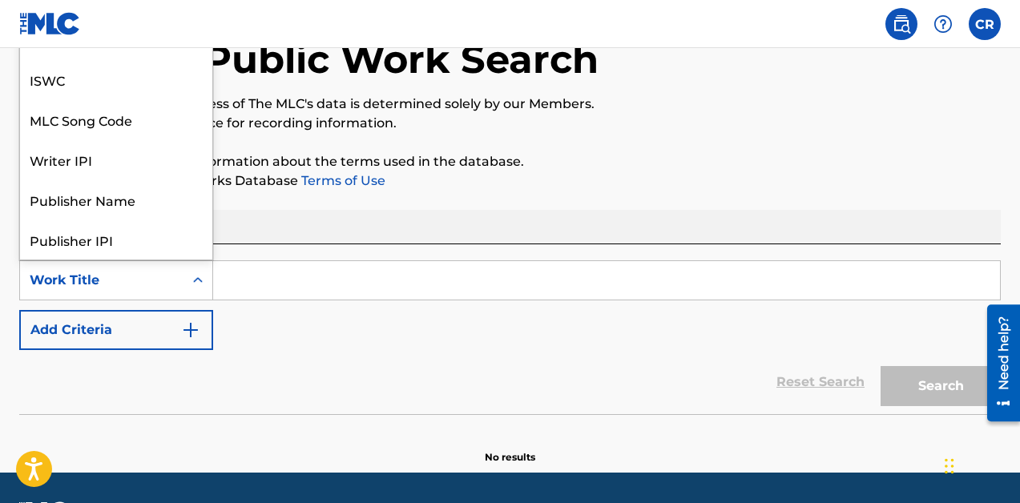
click at [203, 281] on icon "Search Form" at bounding box center [198, 280] width 16 height 16
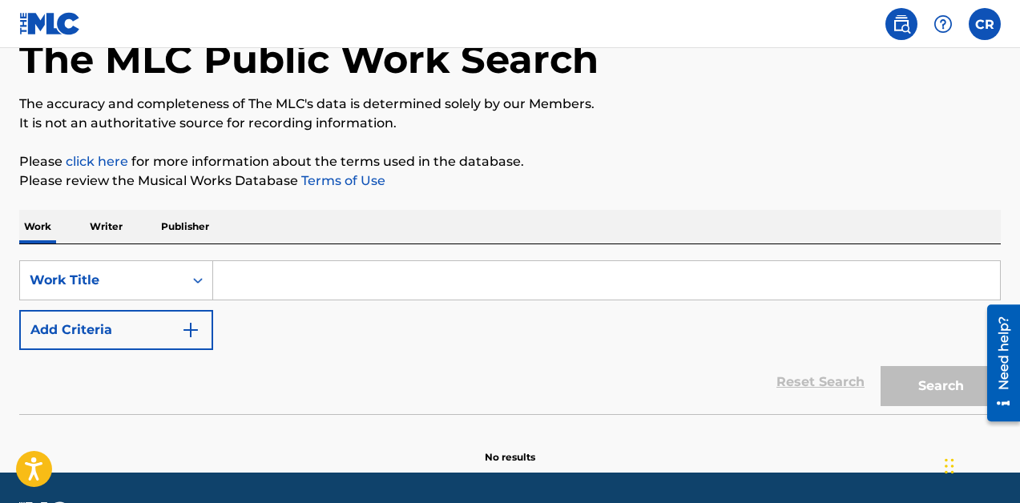
click at [189, 321] on img "Search Form" at bounding box center [190, 330] width 19 height 19
